Goal: Task Accomplishment & Management: Use online tool/utility

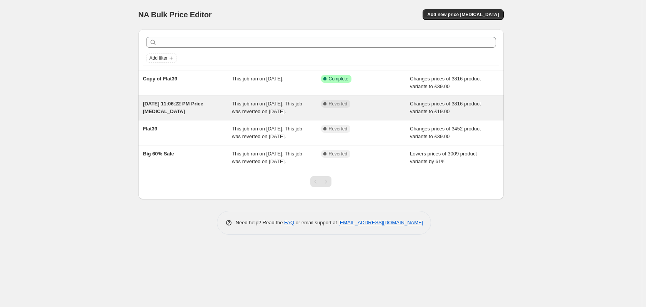
click at [254, 115] on div "This job ran on October 6, 2025. This job was reverted on October 7, 2025." at bounding box center [276, 107] width 89 height 15
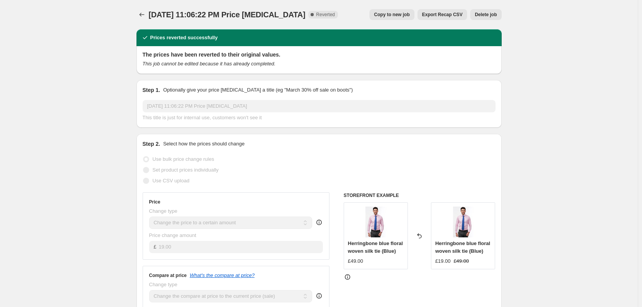
click at [399, 13] on span "Copy to new job" at bounding box center [392, 15] width 36 height 6
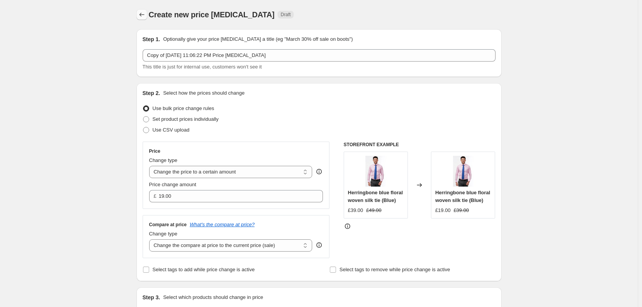
click at [142, 15] on icon "Price change jobs" at bounding box center [141, 15] width 5 height 4
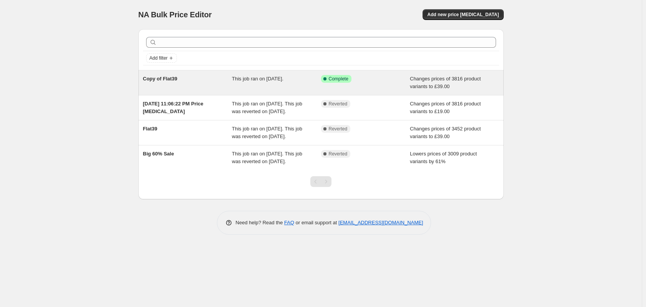
click at [294, 87] on div "This job ran on October 7, 2025." at bounding box center [276, 82] width 89 height 15
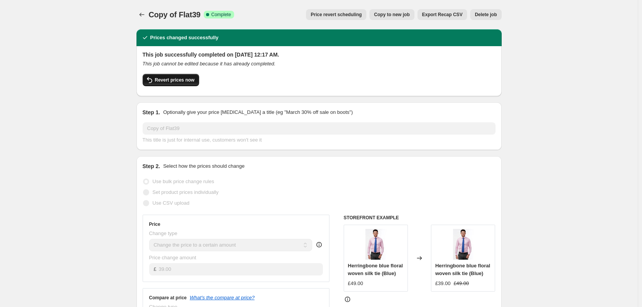
click at [183, 79] on span "Revert prices now" at bounding box center [175, 80] width 40 height 6
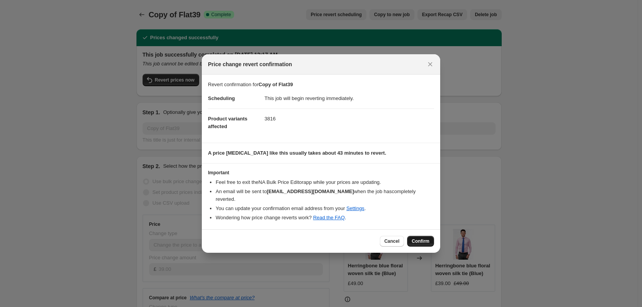
click at [428, 238] on span "Confirm" at bounding box center [421, 241] width 18 height 6
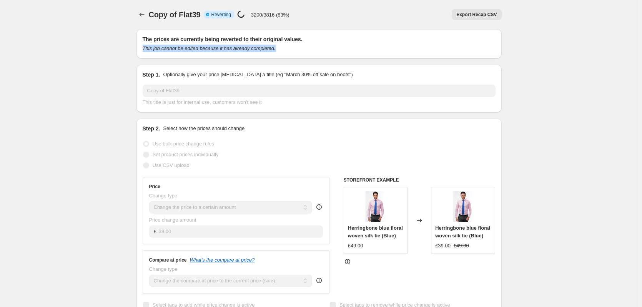
drag, startPoint x: 145, startPoint y: 47, endPoint x: 279, endPoint y: 48, distance: 133.8
click at [279, 48] on div "This job cannot be edited because it has already completed." at bounding box center [319, 49] width 353 height 8
click at [272, 49] on div "This job cannot be edited because it has already completed." at bounding box center [319, 49] width 353 height 8
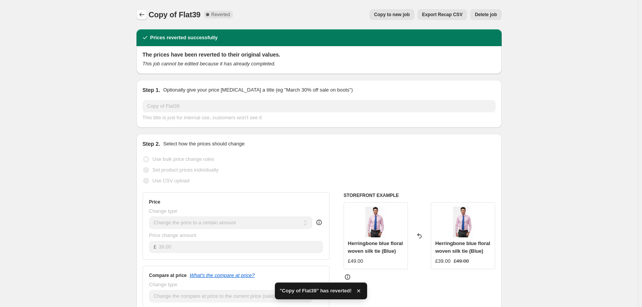
click at [145, 16] on icon "Price change jobs" at bounding box center [142, 15] width 8 height 8
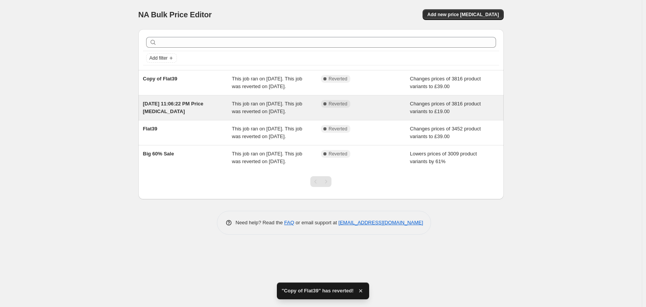
click at [271, 115] on div "This job ran on October 6, 2025. This job was reverted on October 7, 2025." at bounding box center [276, 107] width 89 height 15
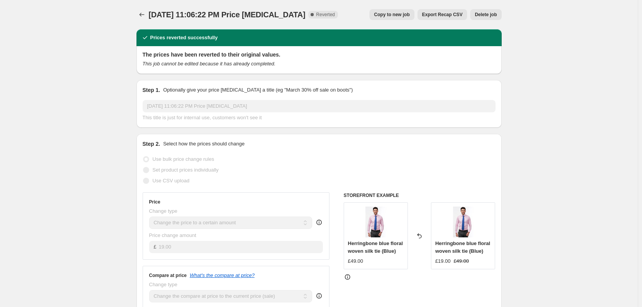
click at [394, 17] on span "Copy to new job" at bounding box center [392, 15] width 36 height 6
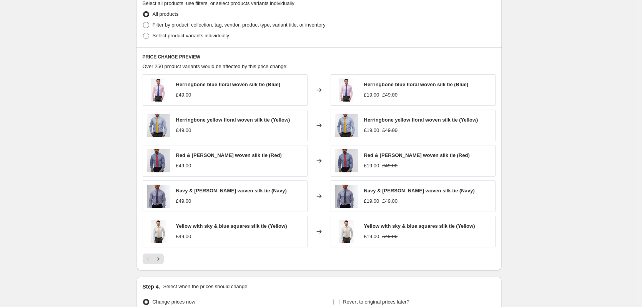
scroll to position [391, 0]
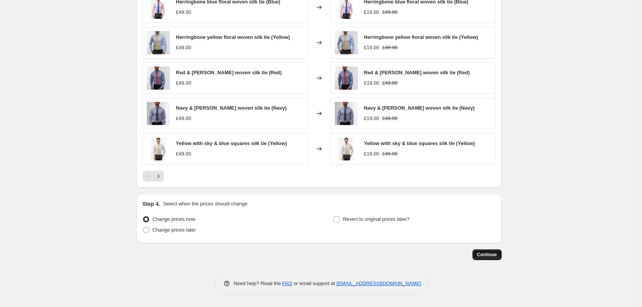
click at [487, 255] on span "Continue" at bounding box center [487, 254] width 20 height 6
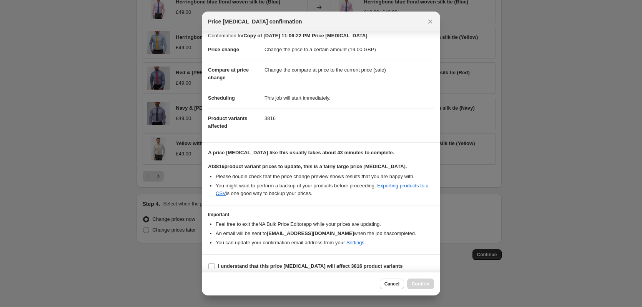
scroll to position [12, 0]
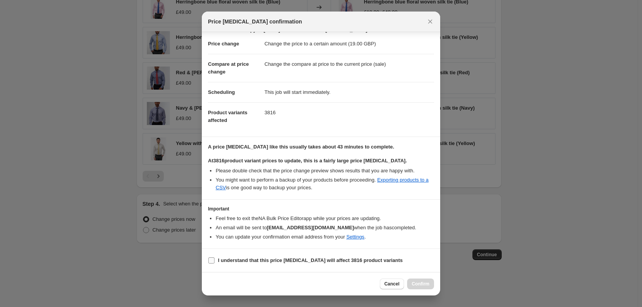
click at [261, 259] on b "I understand that this price change job will affect 3816 product variants" at bounding box center [310, 260] width 185 height 6
click at [214, 259] on input "I understand that this price change job will affect 3816 product variants" at bounding box center [211, 260] width 6 height 6
checkbox input "true"
click at [421, 283] on span "Confirm" at bounding box center [421, 284] width 18 height 6
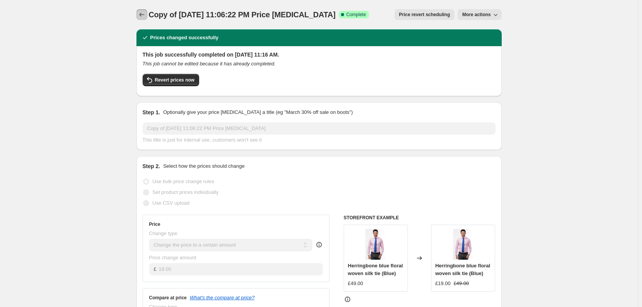
click at [142, 12] on icon "Price change jobs" at bounding box center [142, 15] width 8 height 8
